Goal: Task Accomplishment & Management: Use online tool/utility

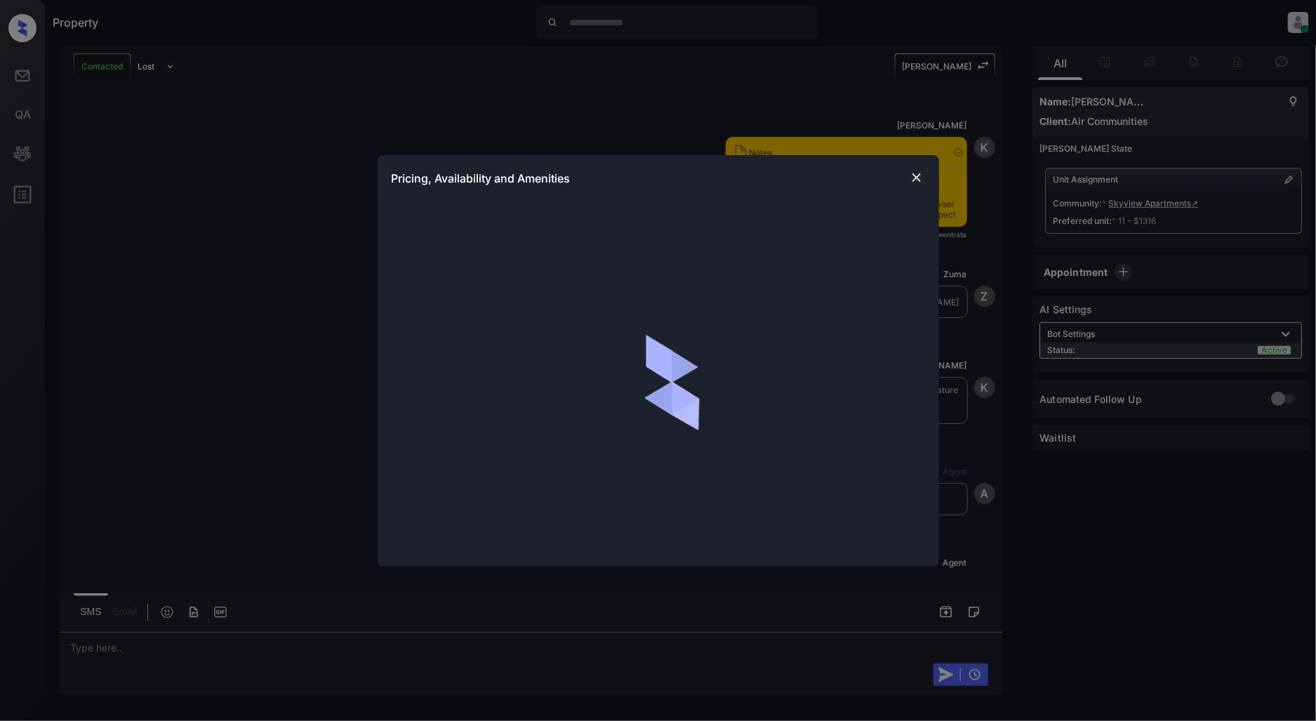
scroll to position [2275, 0]
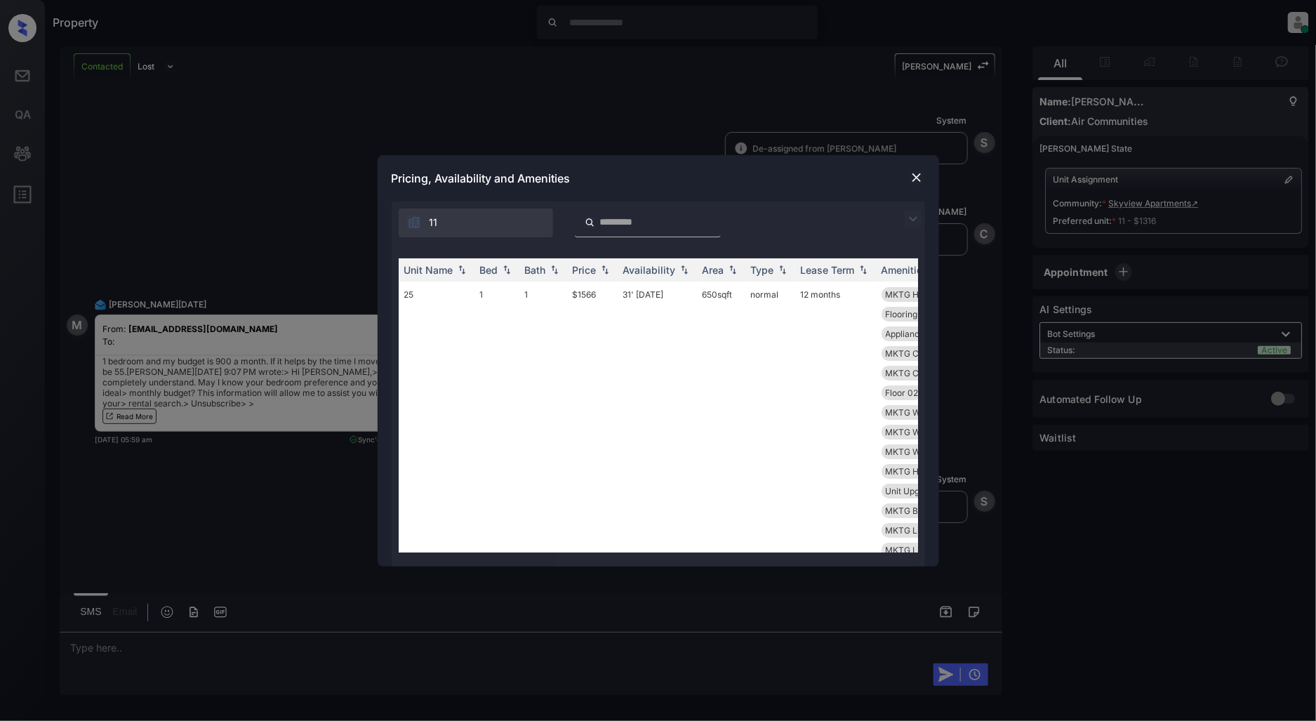
click at [923, 218] on div at bounding box center [916, 219] width 17 height 17
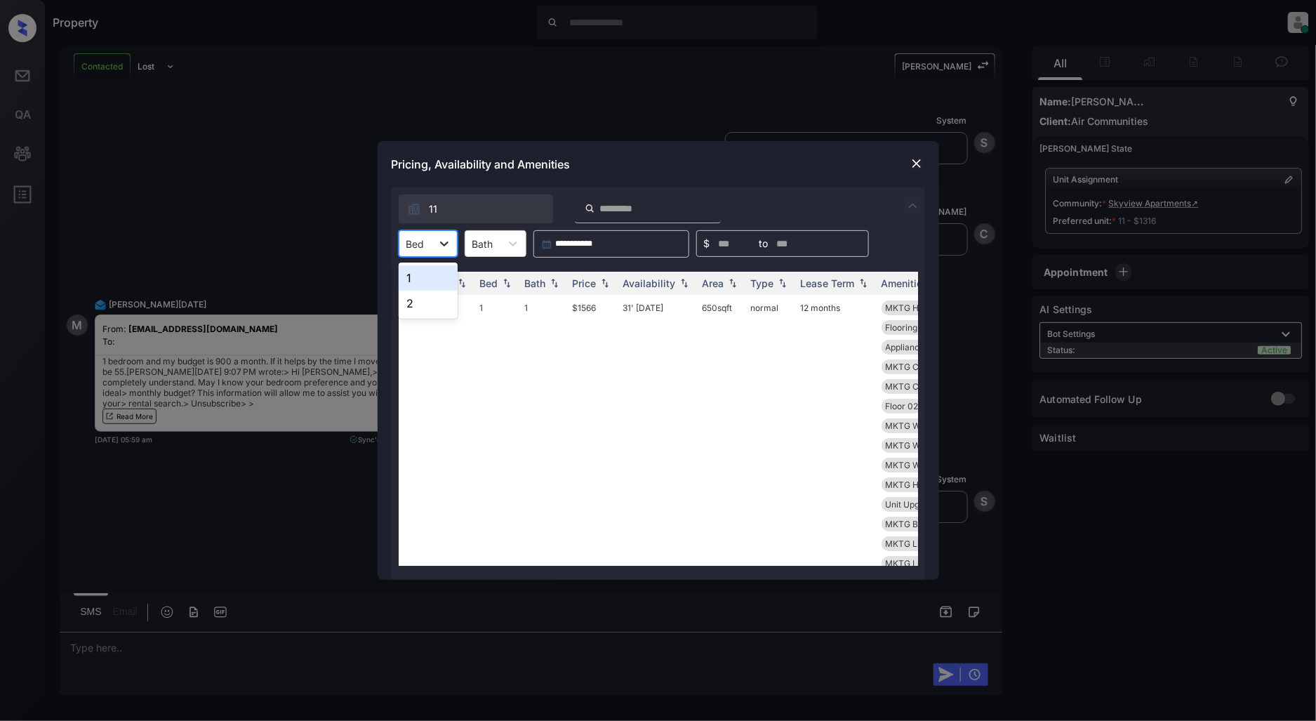
click at [439, 248] on icon at bounding box center [444, 244] width 14 height 14
click at [426, 278] on div "1" at bounding box center [428, 277] width 59 height 25
click at [608, 285] on img at bounding box center [605, 284] width 14 height 10
drag, startPoint x: 605, startPoint y: 309, endPoint x: 554, endPoint y: 309, distance: 50.5
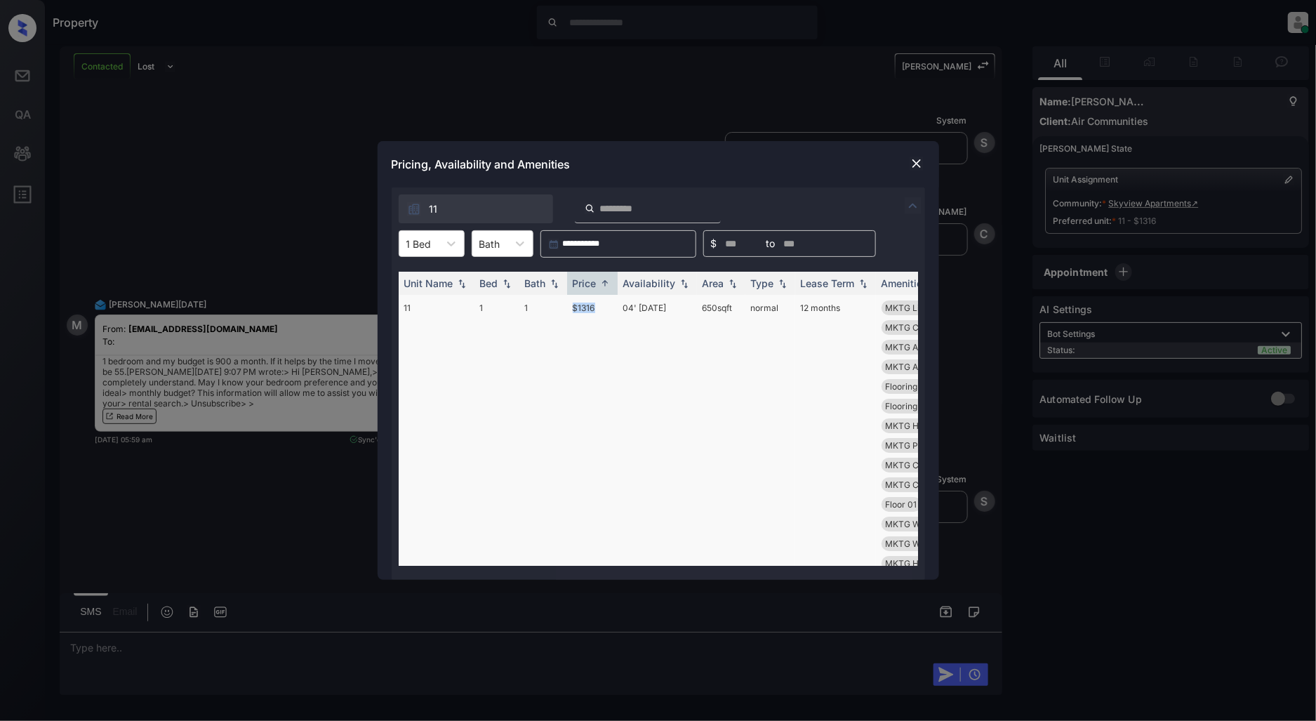
click at [554, 309] on tr "11 1 1 $1316 04' [DATE] 650 sqft normal 12 months MKTG Lighting B... MKTG Appli…" at bounding box center [765, 652] width 733 height 714
copy tr "$1316"
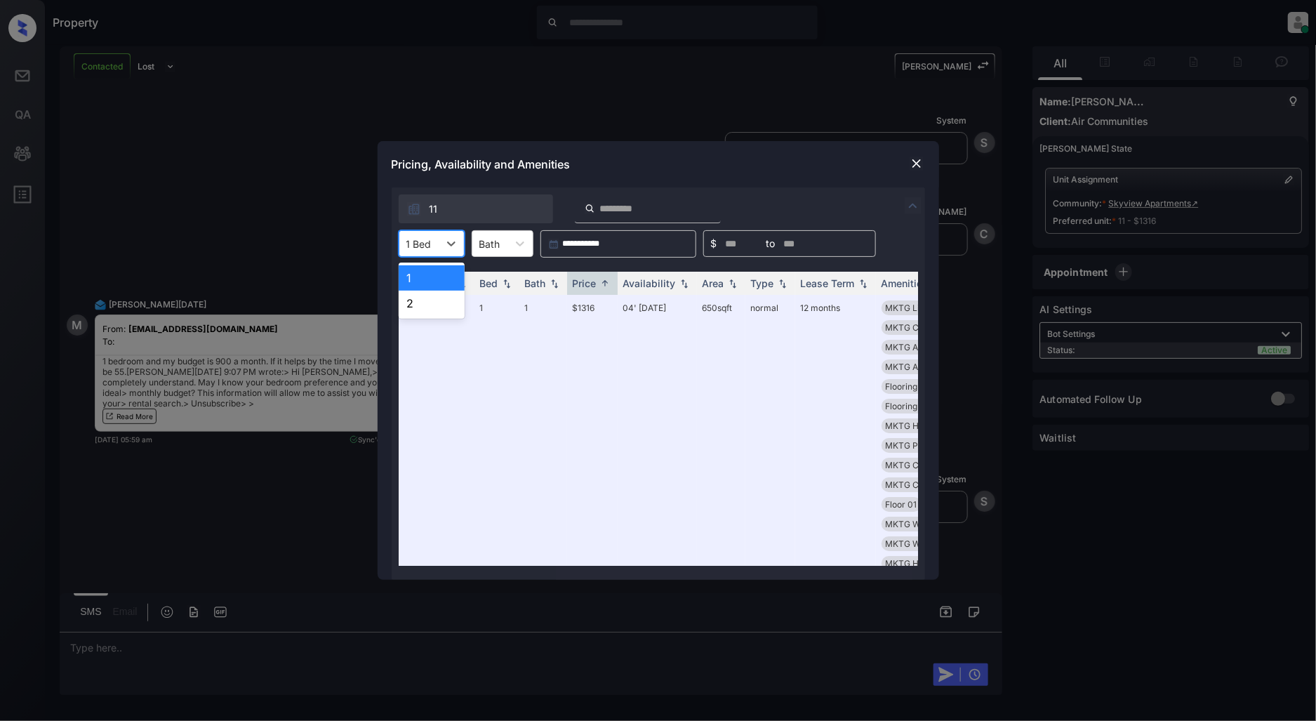
click at [418, 246] on div at bounding box center [418, 244] width 25 height 15
click at [437, 304] on div "2" at bounding box center [432, 303] width 66 height 25
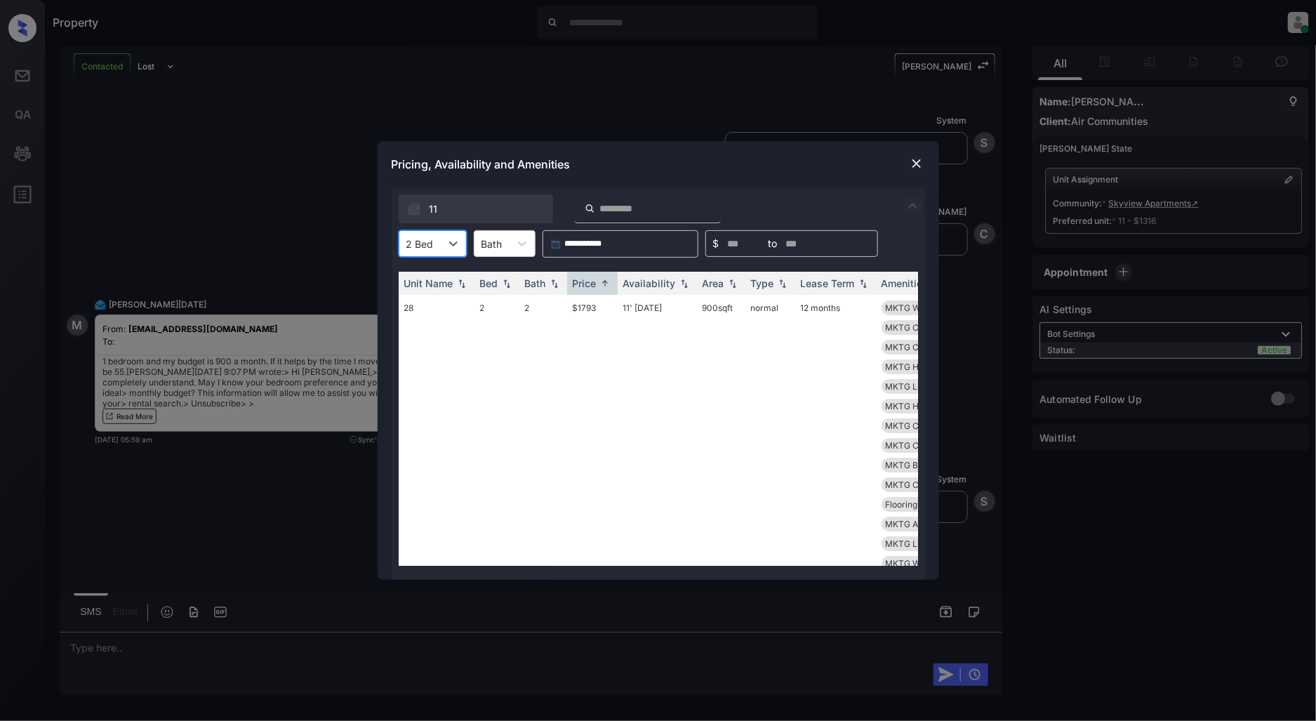
click at [912, 168] on img at bounding box center [917, 163] width 14 height 14
